Goal: Information Seeking & Learning: Learn about a topic

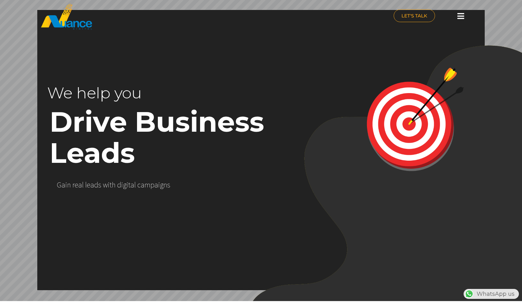
click at [460, 16] on icon at bounding box center [461, 16] width 7 height 8
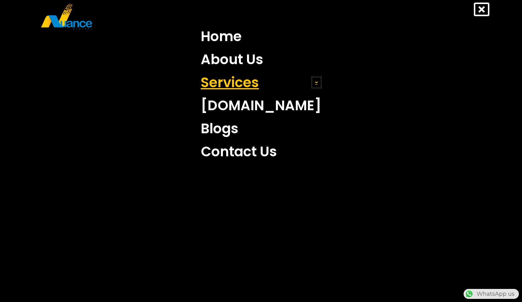
click at [315, 83] on icon at bounding box center [316, 82] width 3 height 4
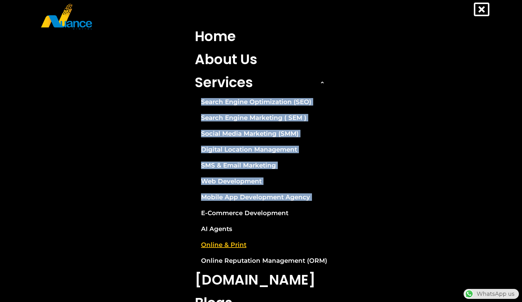
scroll to position [0, 164]
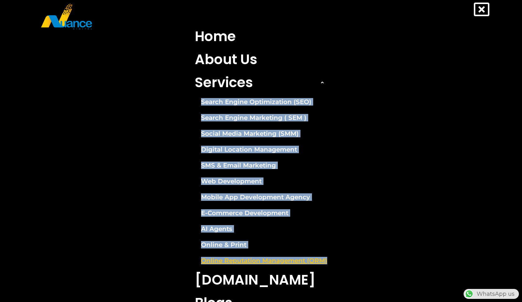
drag, startPoint x: 187, startPoint y: 99, endPoint x: 328, endPoint y: 264, distance: 217.0
click at [328, 264] on nav "Home About Us Services Search Engine Optimization (SEO) Search Engine Marketing…" at bounding box center [261, 181] width 504 height 312
copy ul "Search Engine Optimization (SEO) Search Engine Marketing ( SEM ) Social Media M…"
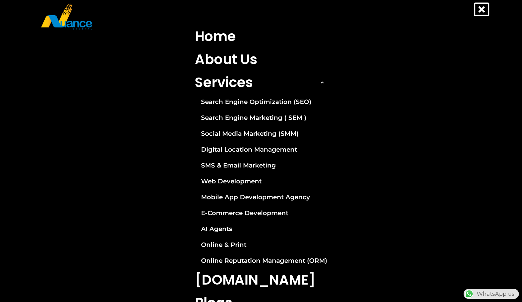
click at [408, 76] on nav "Home About Us Services Search Engine Optimization (SEO) Search Engine Marketing…" at bounding box center [261, 181] width 504 height 312
click at [210, 33] on link "Home" at bounding box center [261, 36] width 142 height 23
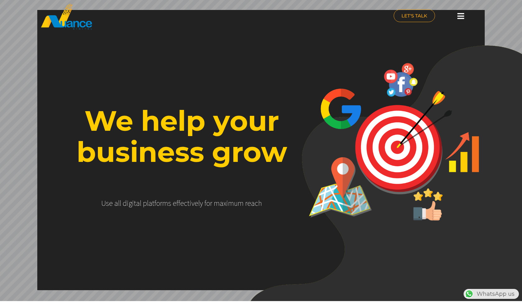
scroll to position [0, 164]
click at [459, 17] on icon at bounding box center [461, 16] width 7 height 8
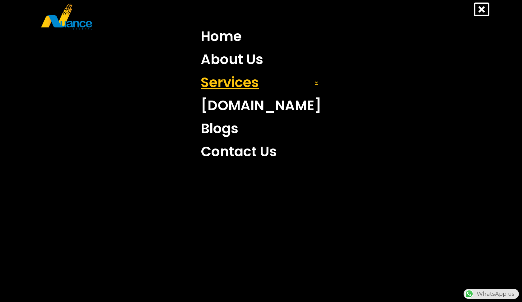
click at [275, 84] on link "Services" at bounding box center [261, 82] width 130 height 23
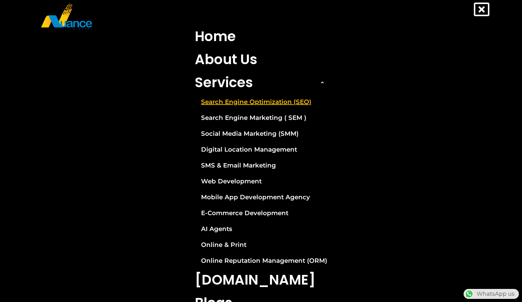
click at [216, 102] on link "Search Engine Optimization (SEO)" at bounding box center [261, 102] width 142 height 16
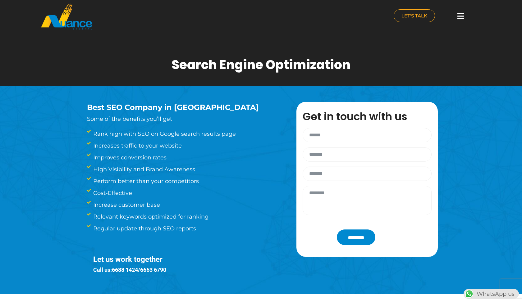
click at [79, 15] on img at bounding box center [66, 16] width 52 height 27
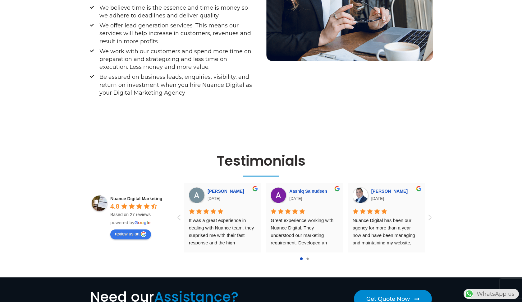
click at [308, 257] on div at bounding box center [307, 258] width 2 height 2
